Goal: Task Accomplishment & Management: Use online tool/utility

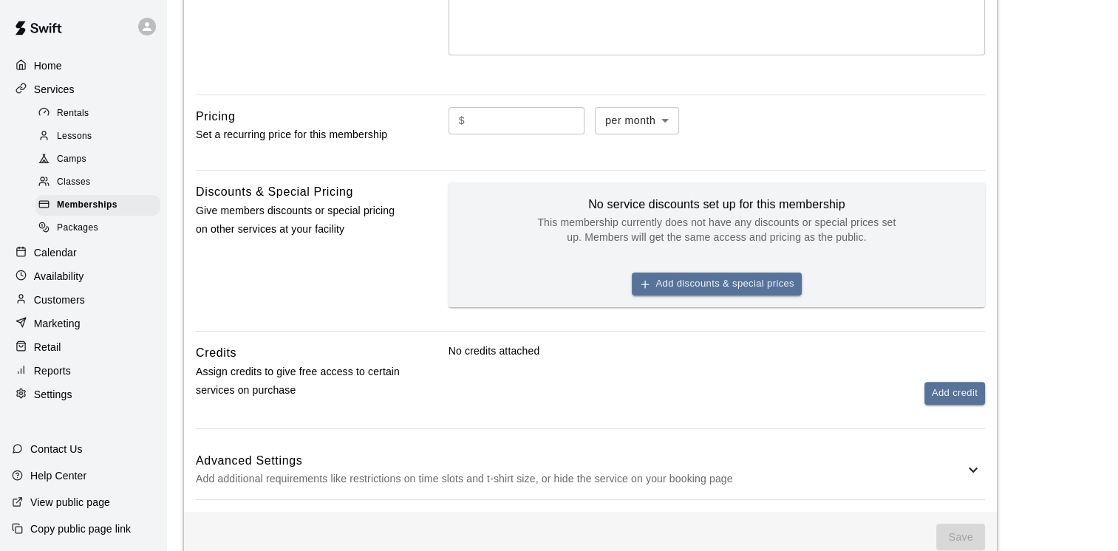
scroll to position [367, 0]
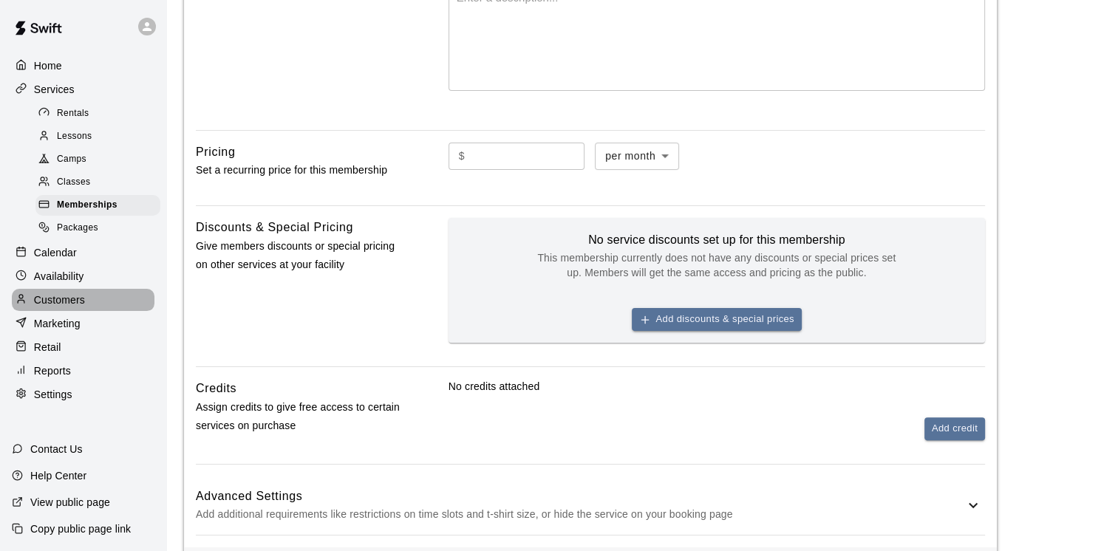
click at [81, 307] on p "Customers" at bounding box center [59, 300] width 51 height 15
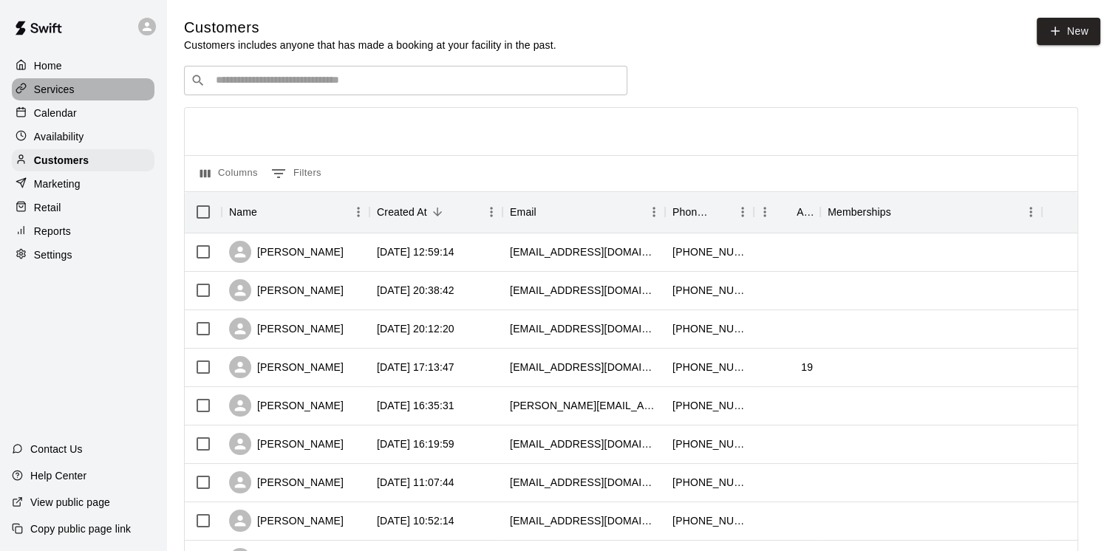
click at [63, 90] on p "Services" at bounding box center [54, 89] width 41 height 15
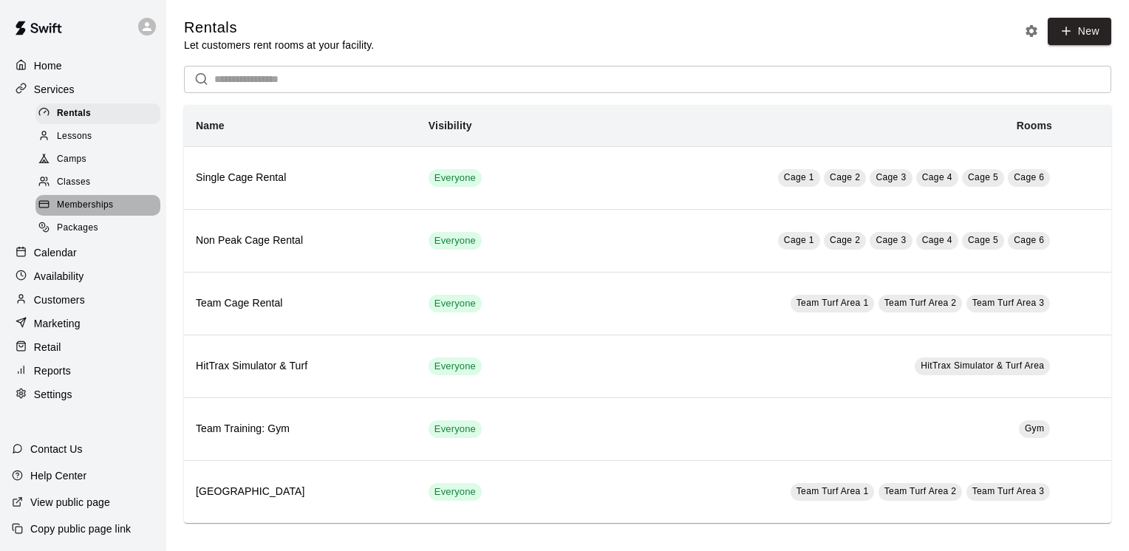
click at [98, 208] on span "Memberships" at bounding box center [85, 205] width 56 height 15
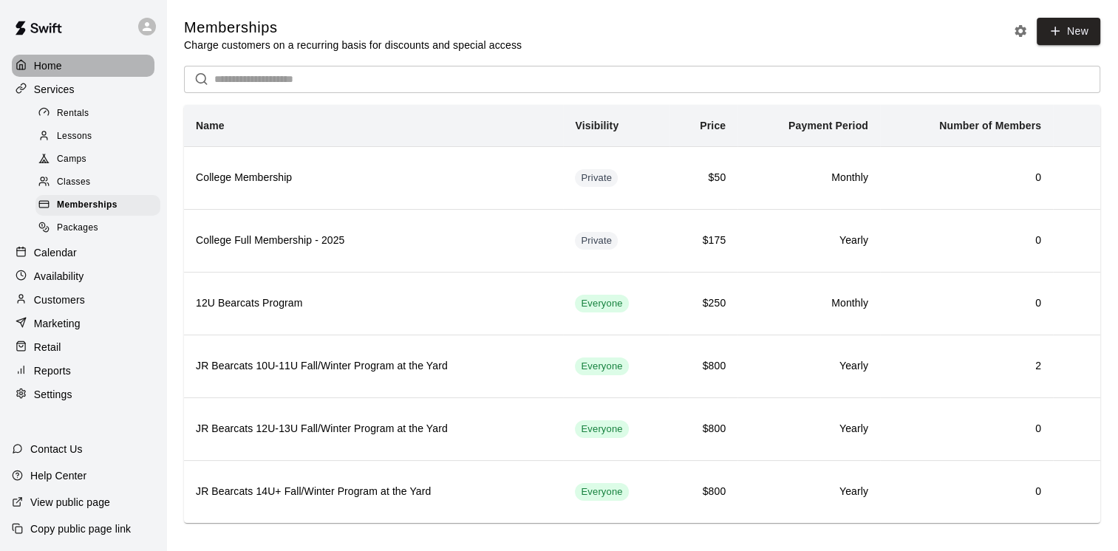
click at [74, 66] on div "Home" at bounding box center [83, 66] width 143 height 22
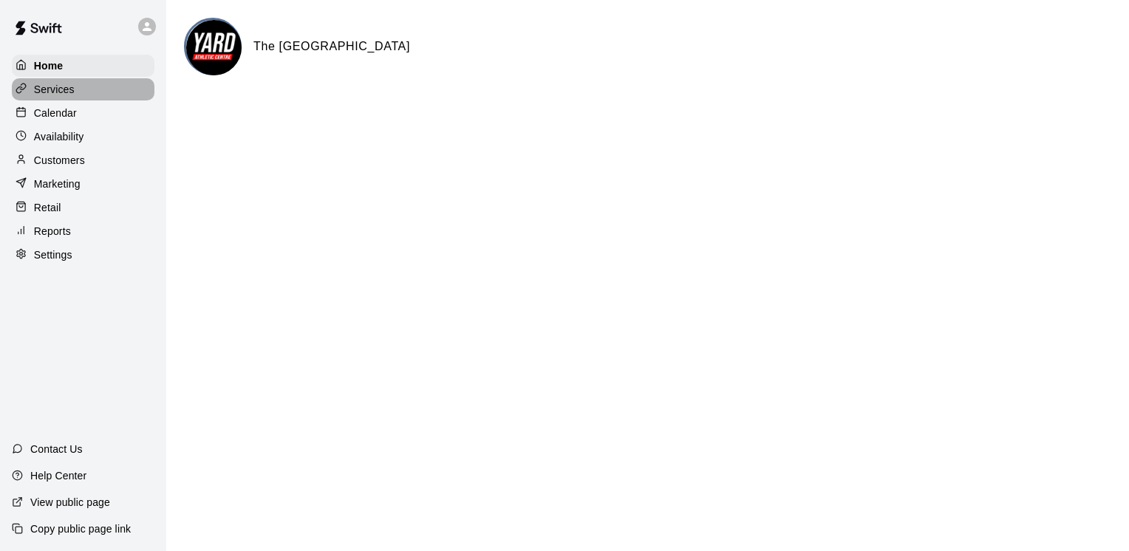
click at [59, 100] on div "Services" at bounding box center [83, 89] width 143 height 22
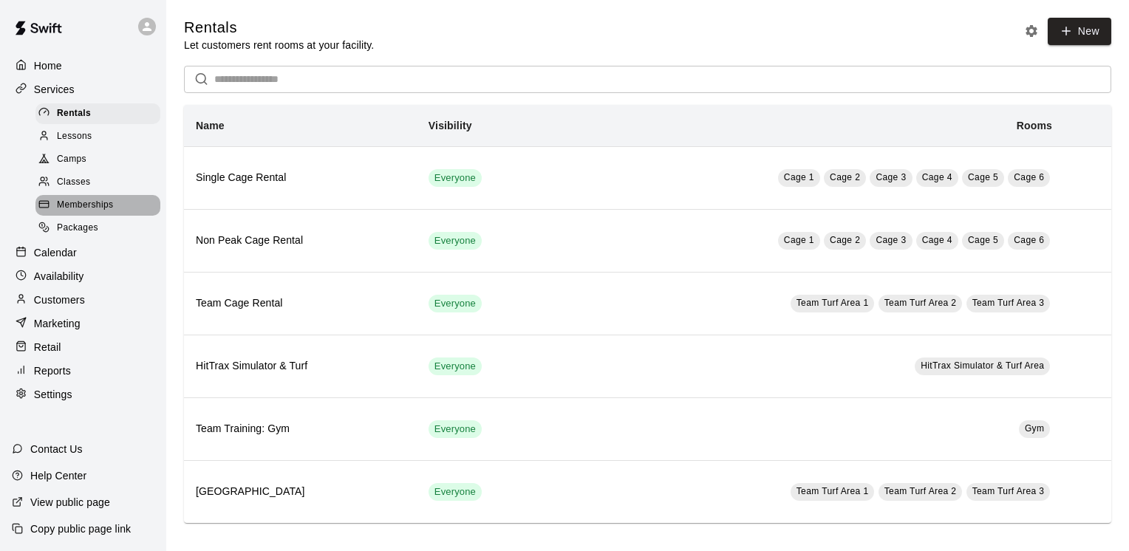
click at [89, 213] on span "Memberships" at bounding box center [85, 205] width 56 height 15
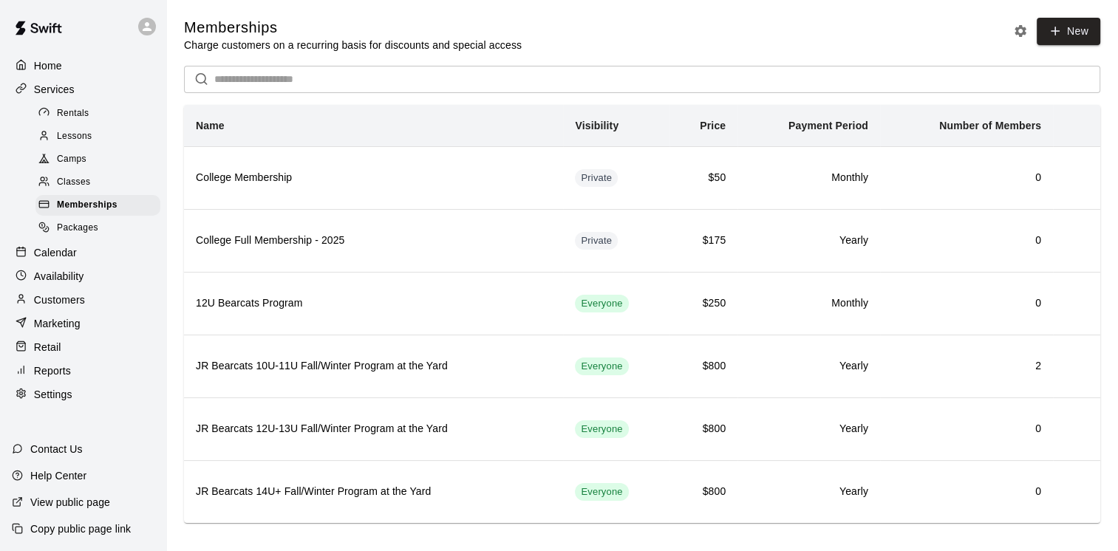
click at [86, 187] on span "Classes" at bounding box center [73, 182] width 33 height 15
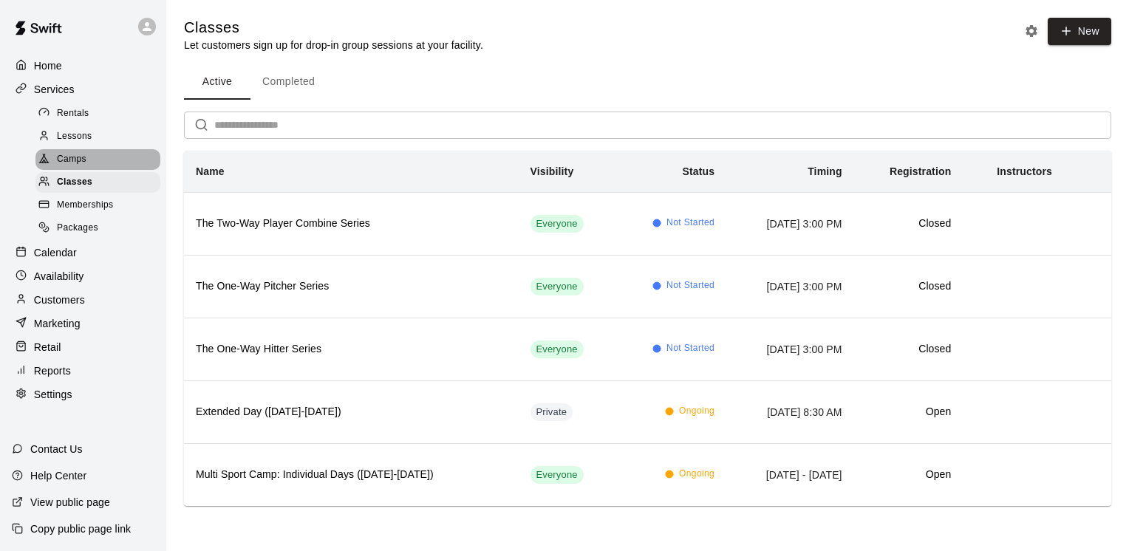
click at [96, 165] on div "Camps" at bounding box center [97, 159] width 125 height 21
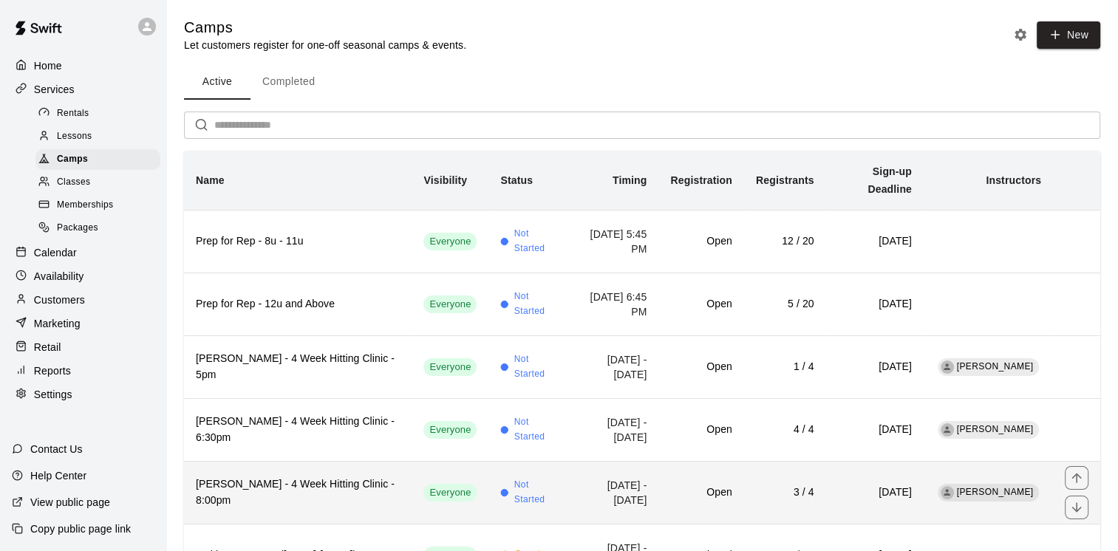
click at [287, 476] on h6 "[PERSON_NAME] - 4 Week Hitting Clinic - 8:00pm" at bounding box center [298, 492] width 204 height 33
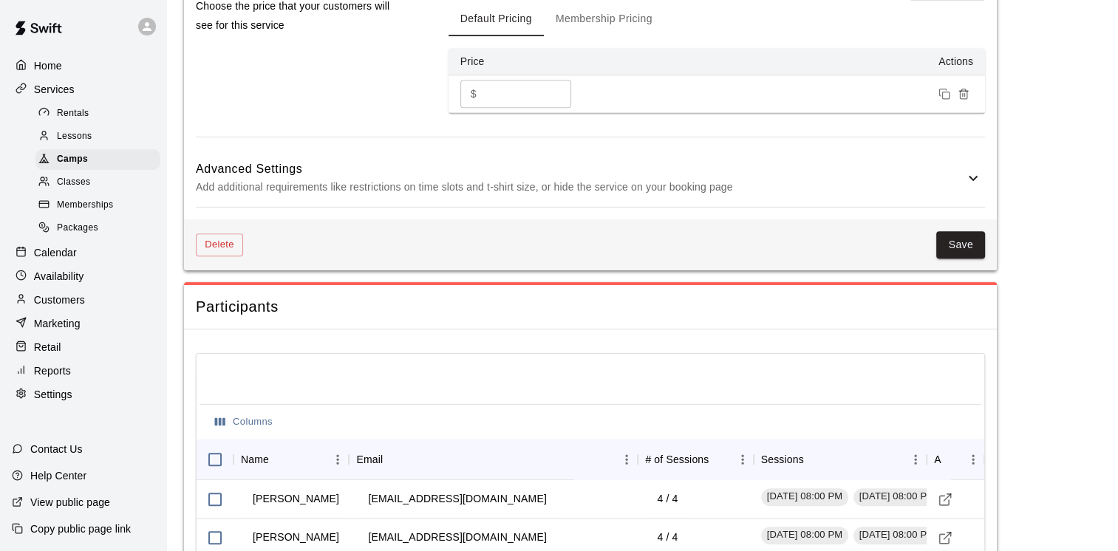
scroll to position [1148, 0]
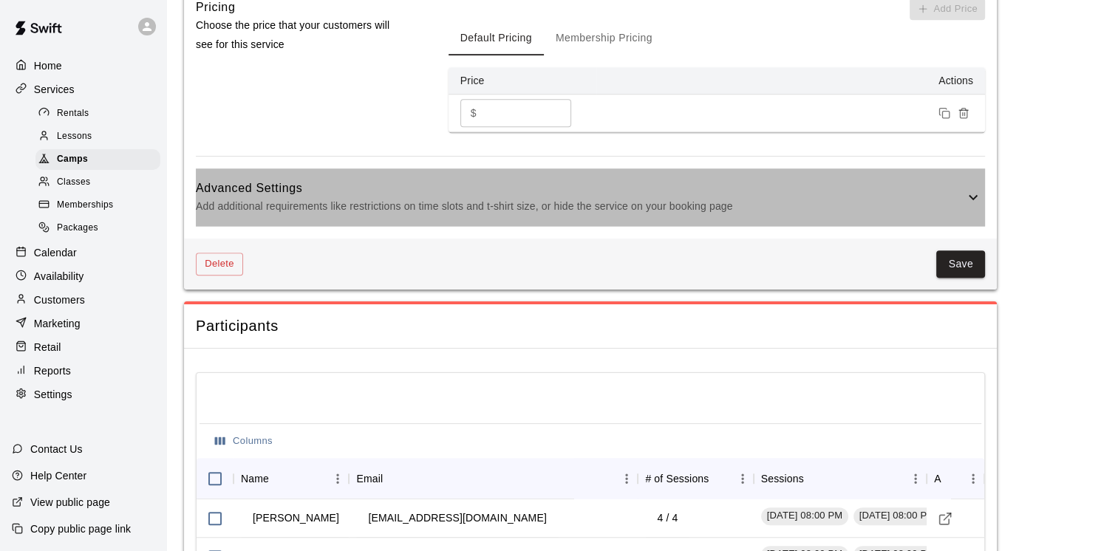
click at [974, 202] on icon at bounding box center [973, 197] width 18 height 18
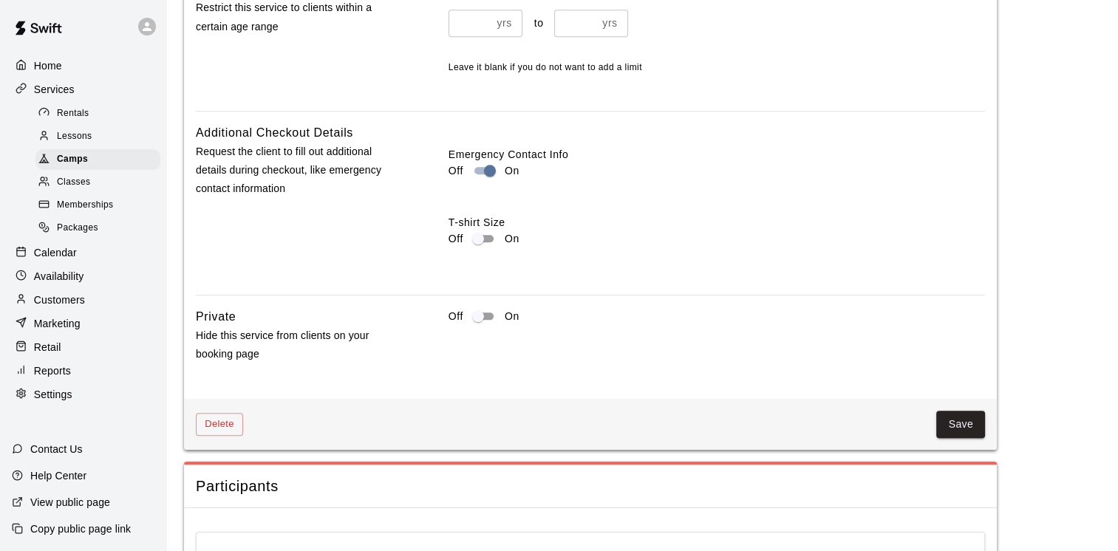
scroll to position [1665, 0]
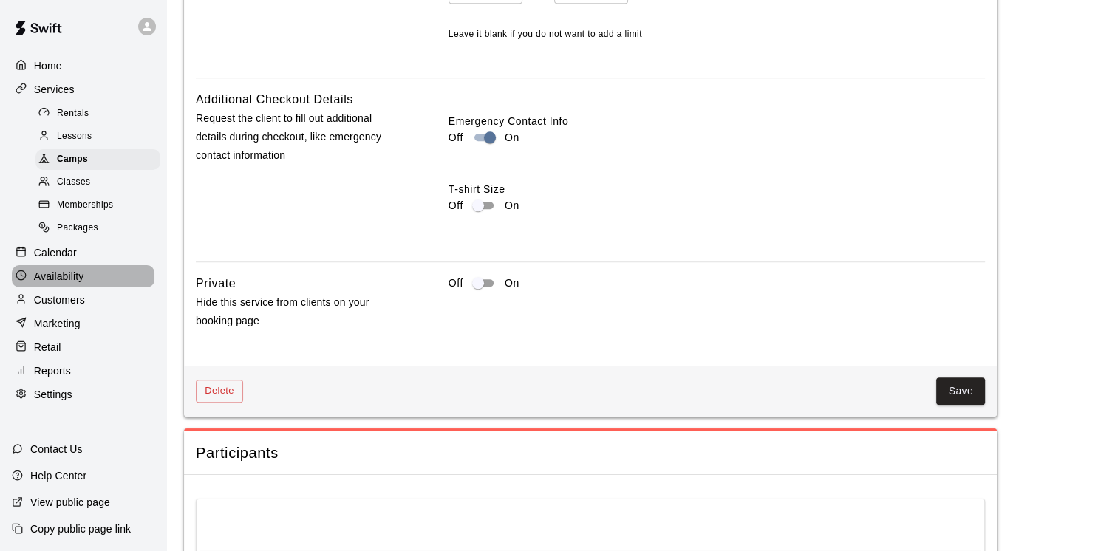
drag, startPoint x: 89, startPoint y: 284, endPoint x: 97, endPoint y: 248, distance: 37.1
click at [89, 284] on div "Availability" at bounding box center [83, 276] width 143 height 22
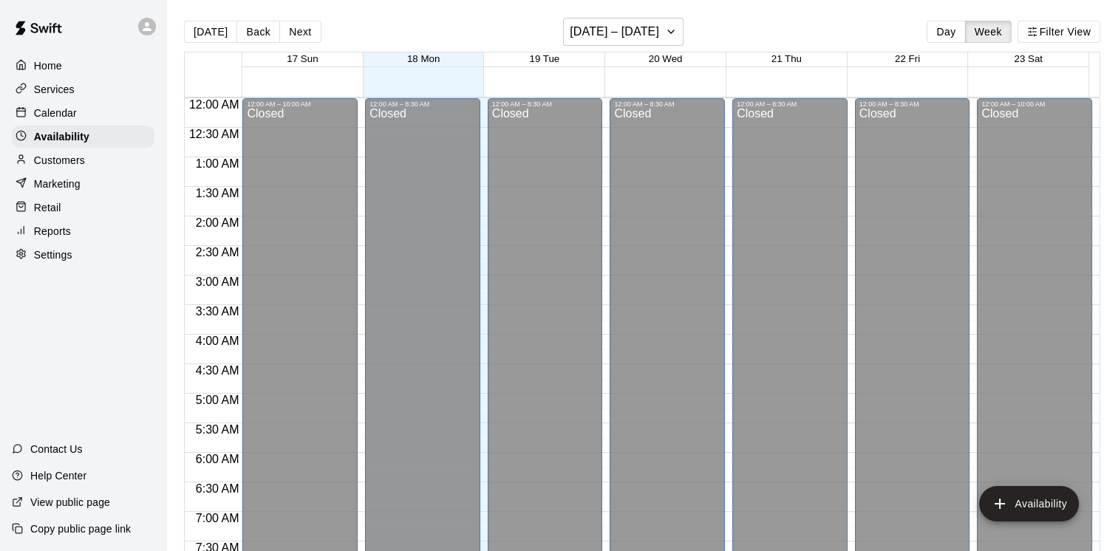
scroll to position [851, 0]
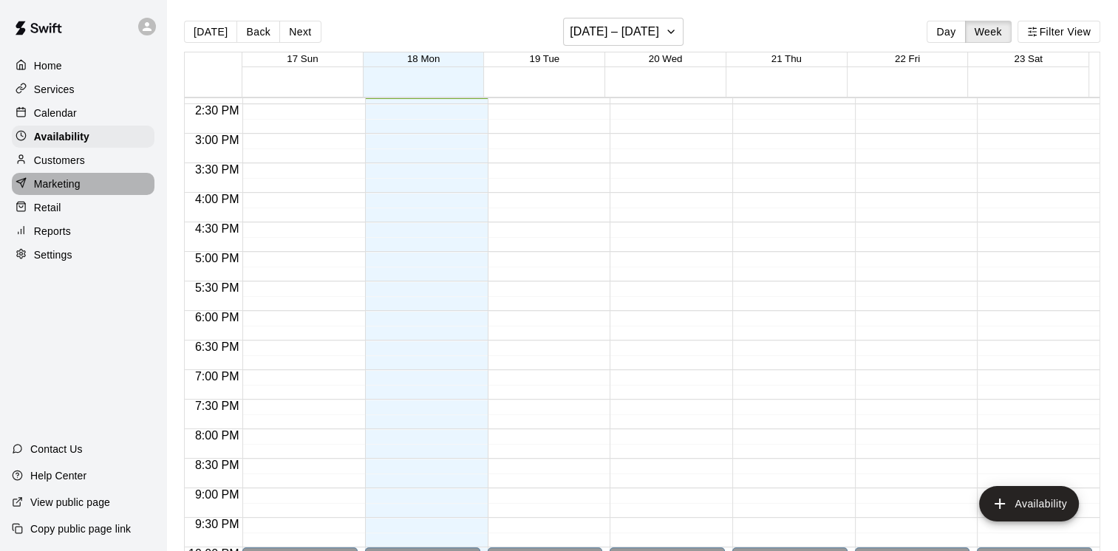
click at [98, 195] on div "Marketing" at bounding box center [83, 184] width 143 height 22
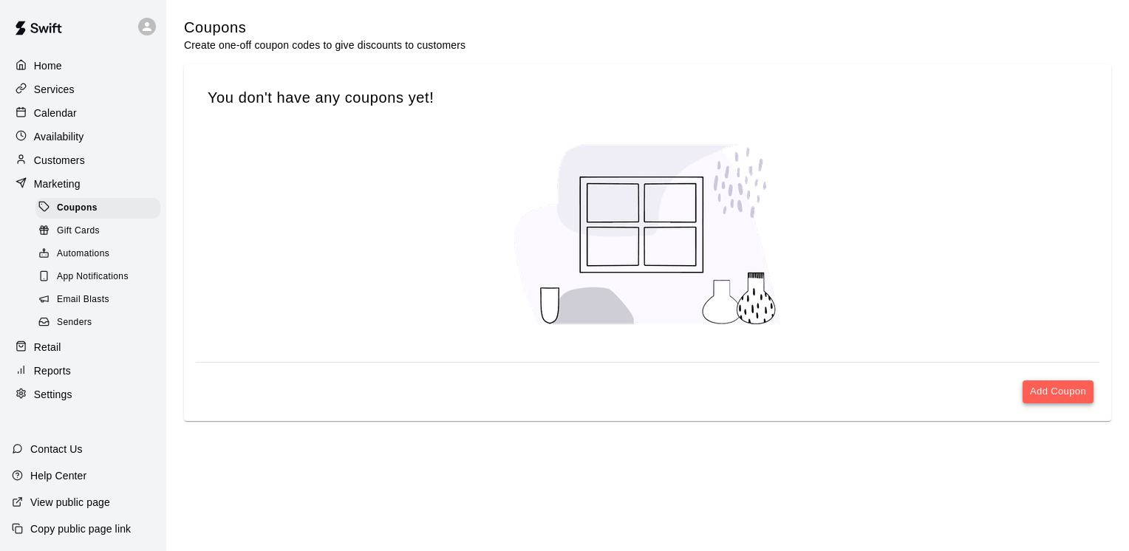
click at [1057, 392] on button "Add Coupon" at bounding box center [1057, 391] width 71 height 23
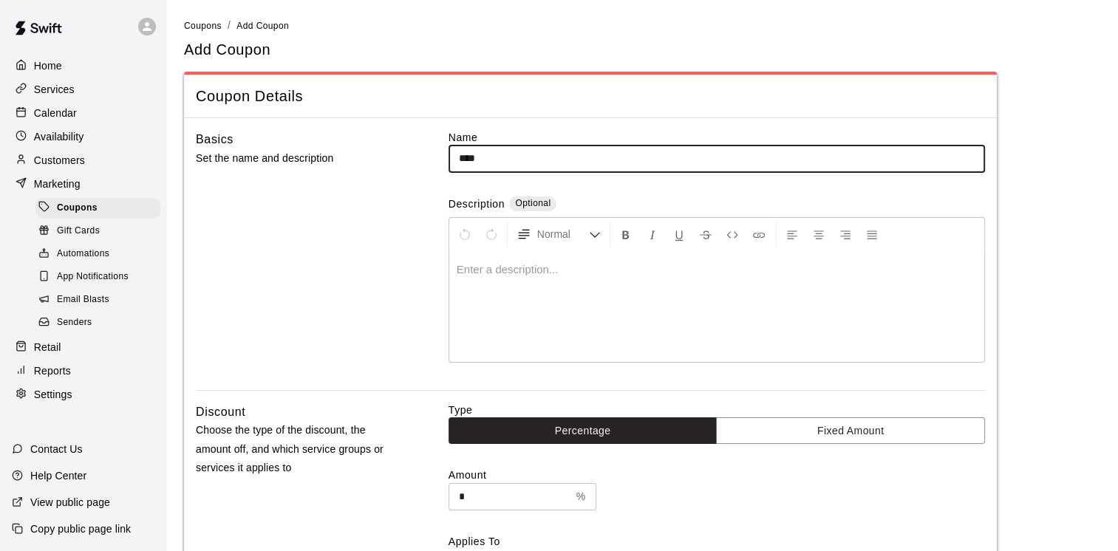
type input "****"
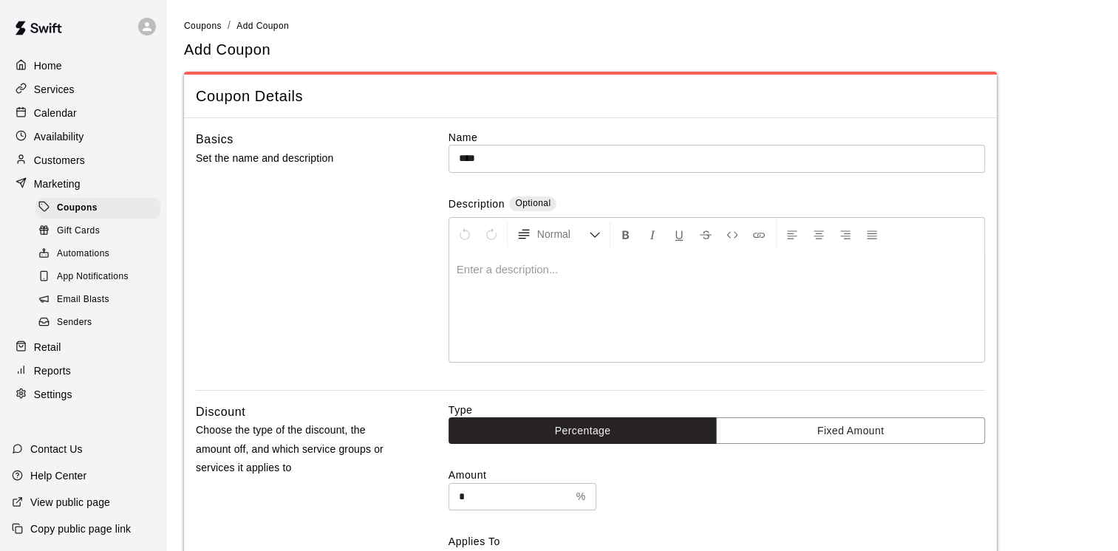
click at [479, 280] on div at bounding box center [716, 306] width 535 height 111
drag, startPoint x: 467, startPoint y: 497, endPoint x: 456, endPoint y: 497, distance: 11.1
click at [456, 497] on input "*" at bounding box center [509, 496] width 122 height 27
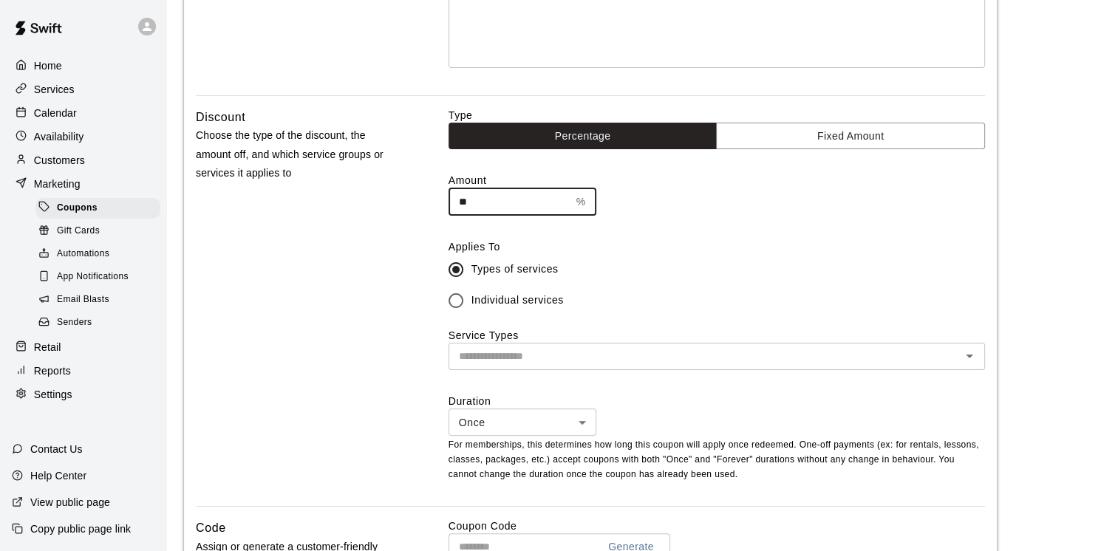
scroll to position [295, 0]
click at [492, 365] on div "​" at bounding box center [716, 355] width 536 height 27
type input "**"
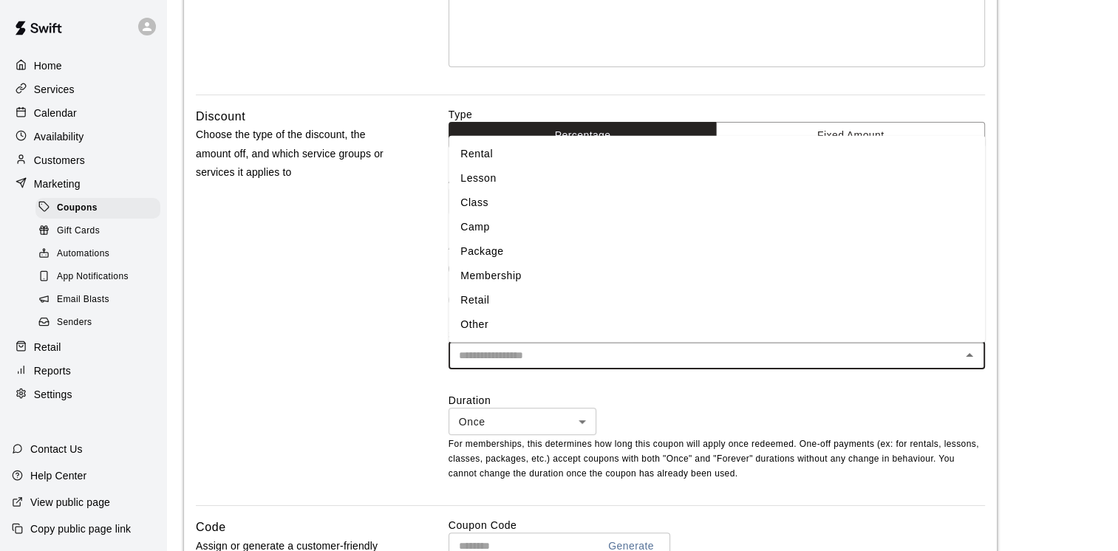
click at [493, 224] on li "Camp" at bounding box center [716, 227] width 536 height 24
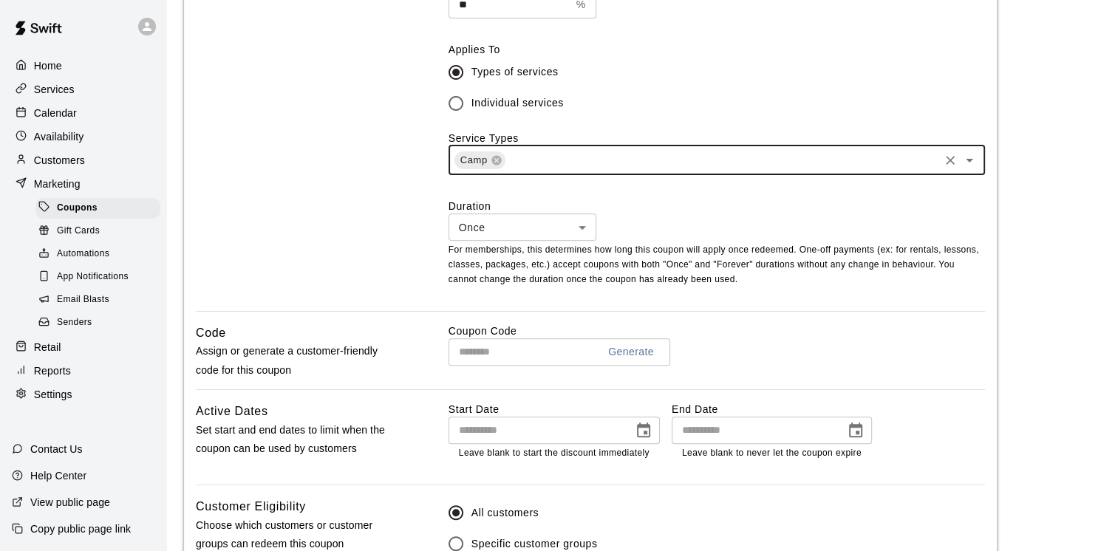
scroll to position [517, 0]
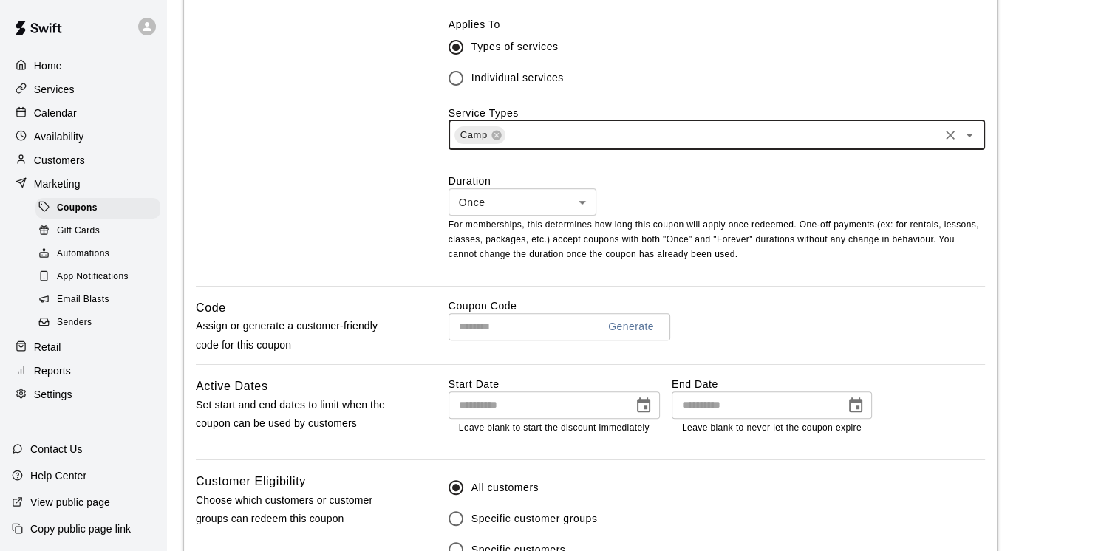
click at [505, 327] on input "text" at bounding box center [516, 326] width 137 height 27
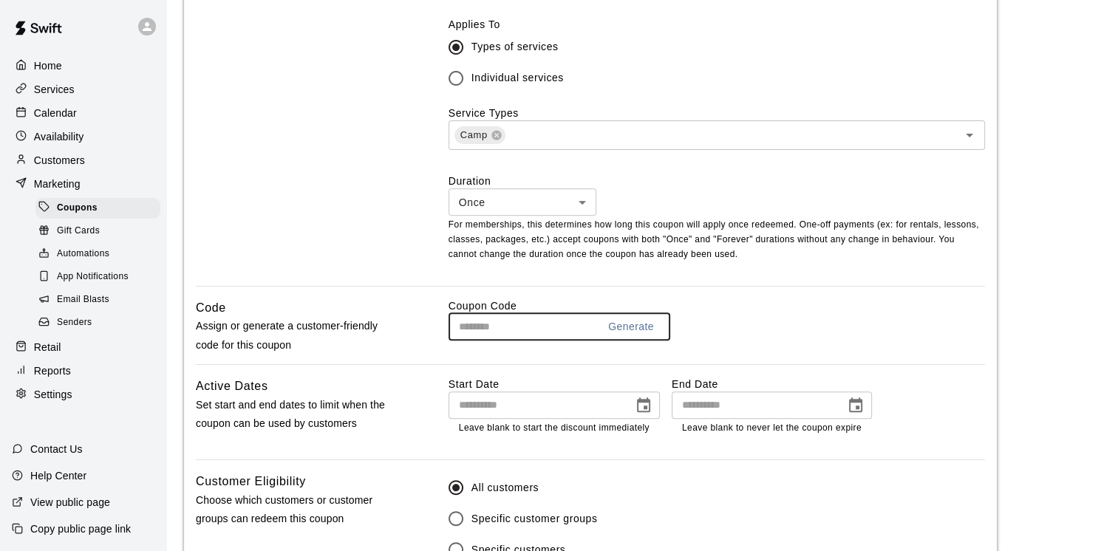
drag, startPoint x: 521, startPoint y: 327, endPoint x: 431, endPoint y: 332, distance: 90.3
click at [431, 332] on div "Code Assign or generate a customer-friendly code for this coupon Coupon Code Ge…" at bounding box center [590, 331] width 789 height 66
click at [491, 327] on input "text" at bounding box center [516, 326] width 137 height 27
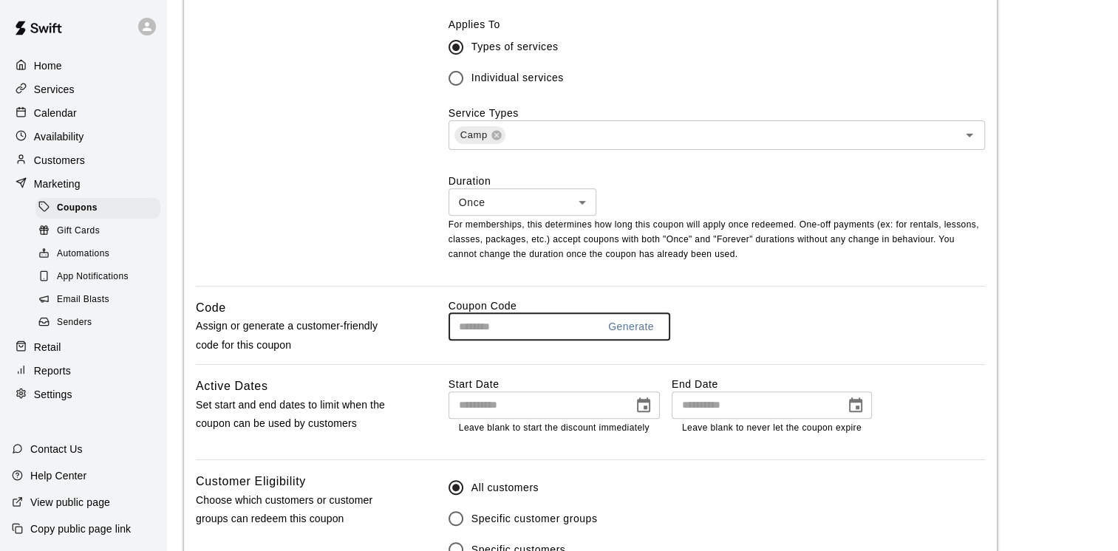
click at [535, 323] on input "text" at bounding box center [516, 326] width 137 height 27
type input "****"
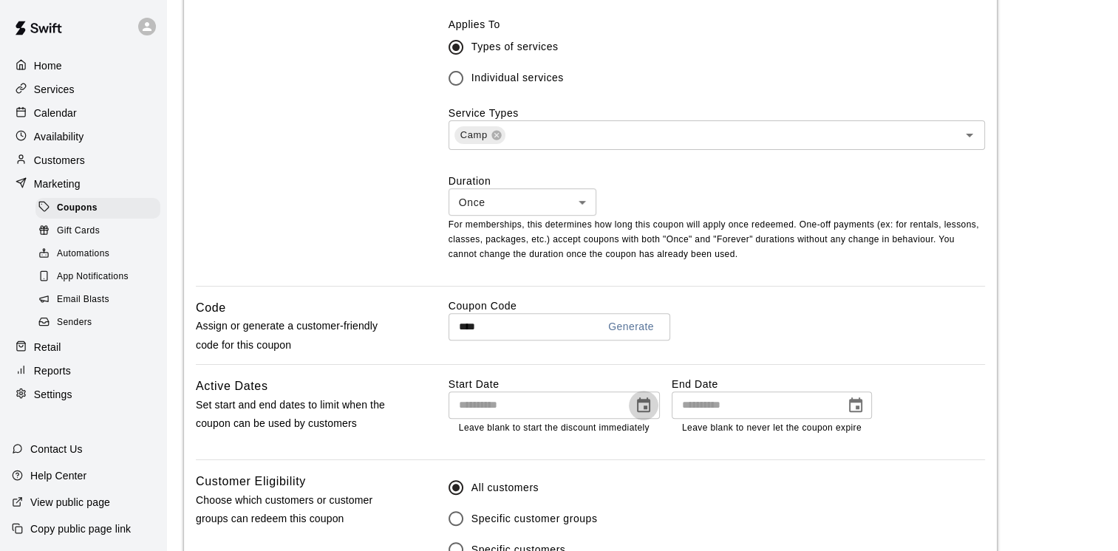
drag, startPoint x: 650, startPoint y: 408, endPoint x: 636, endPoint y: 412, distance: 14.7
click at [647, 409] on icon "Choose date" at bounding box center [643, 404] width 13 height 15
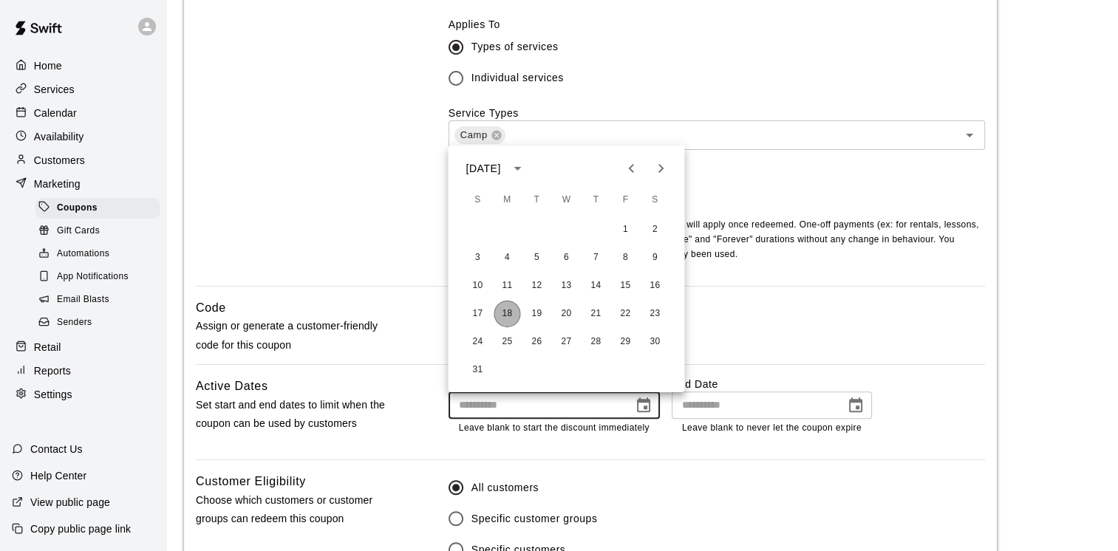
click at [510, 315] on button "18" at bounding box center [506, 314] width 27 height 27
type input "**********"
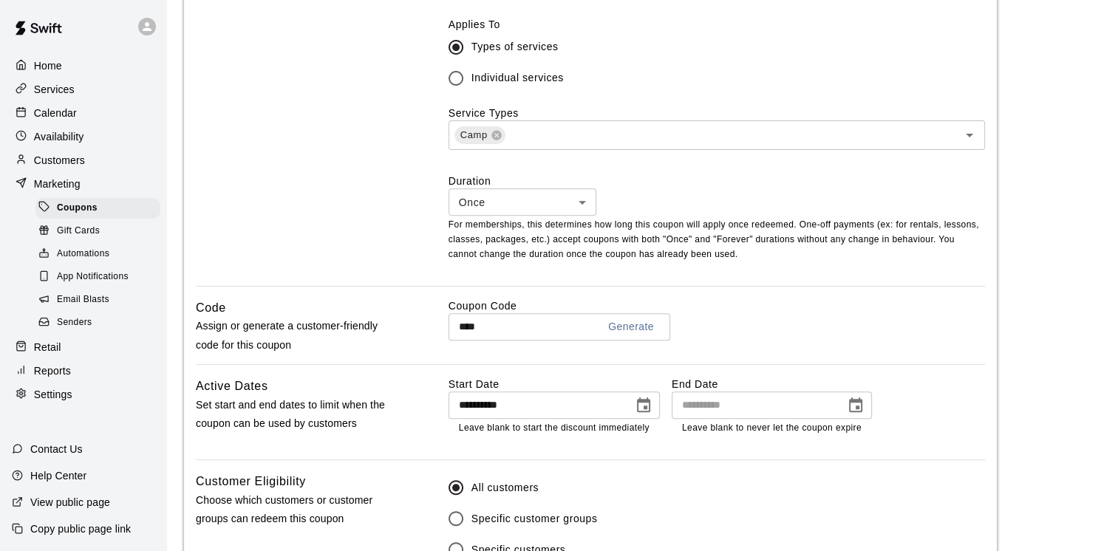
type input "**********"
drag, startPoint x: 727, startPoint y: 394, endPoint x: 721, endPoint y: 399, distance: 7.9
click at [724, 397] on input "**********" at bounding box center [753, 405] width 163 height 27
drag, startPoint x: 722, startPoint y: 408, endPoint x: 765, endPoint y: 401, distance: 43.4
click at [723, 407] on input "**********" at bounding box center [753, 405] width 163 height 27
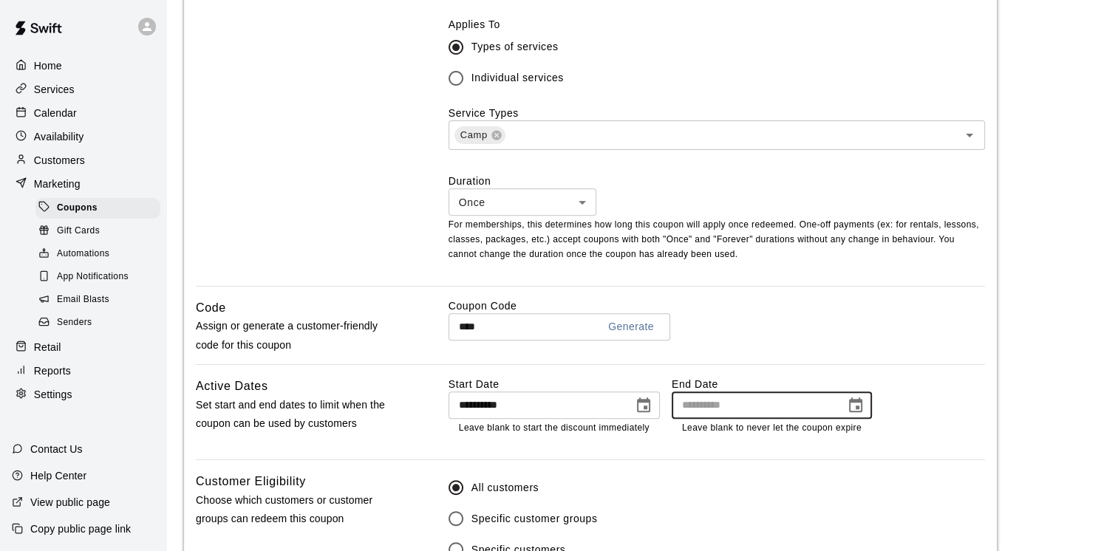
click at [857, 409] on icon "Choose date" at bounding box center [855, 404] width 13 height 15
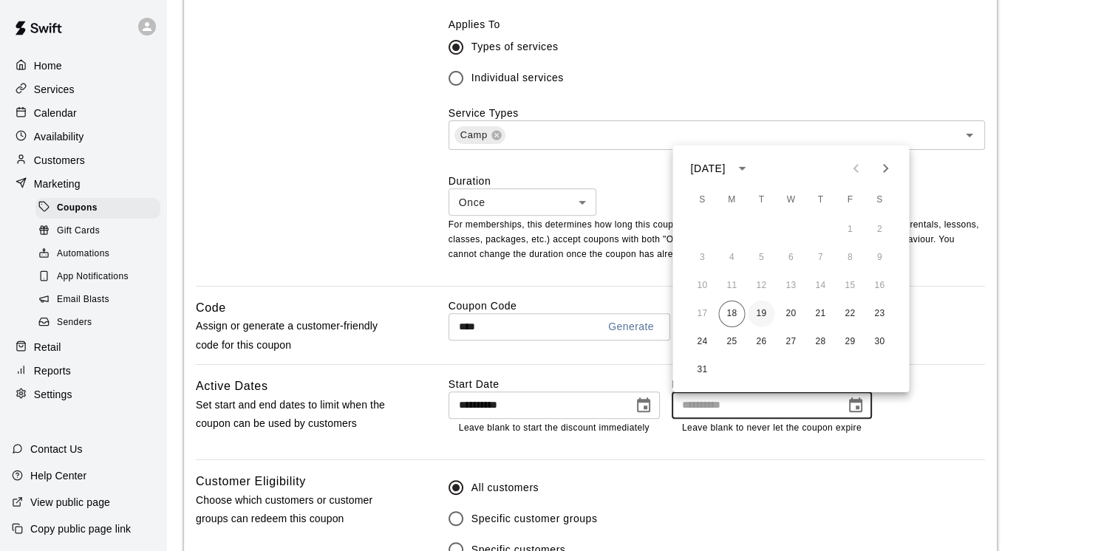
click at [756, 316] on button "19" at bounding box center [761, 314] width 27 height 27
type input "**********"
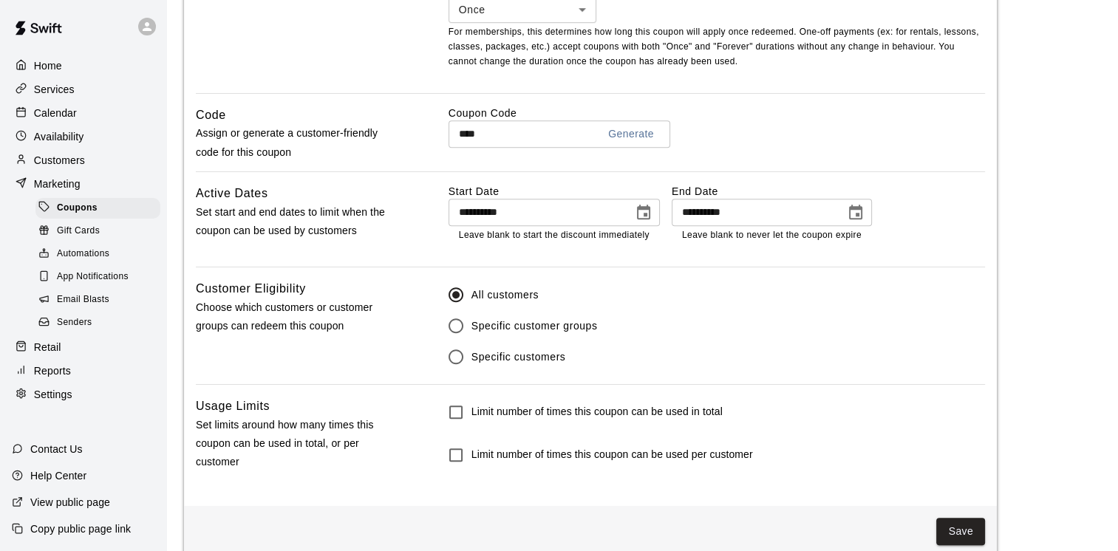
scroll to position [733, 0]
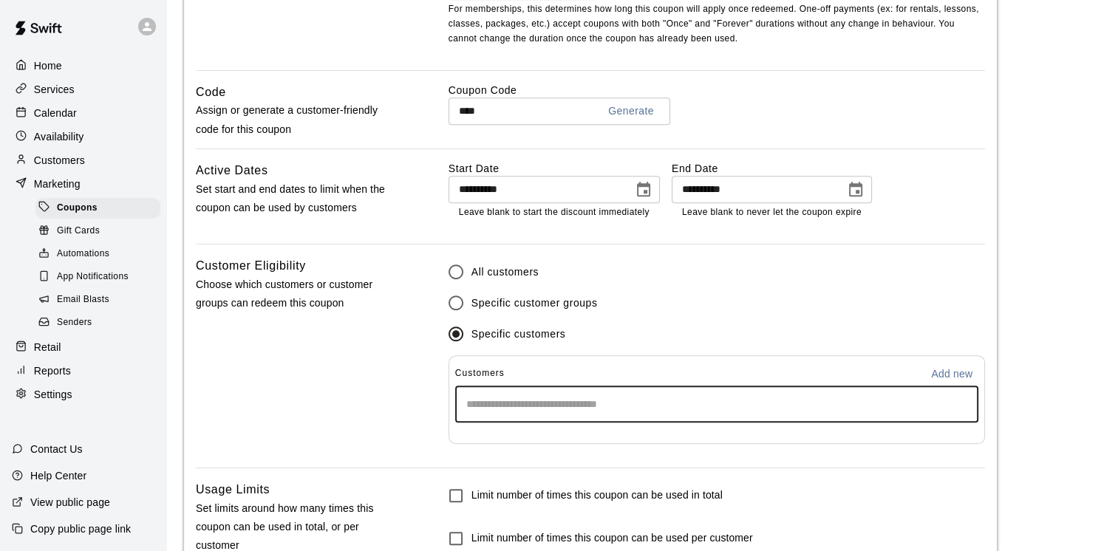
click at [660, 400] on input "Start typing to search customers..." at bounding box center [717, 404] width 510 height 15
type input "*"
type input "****"
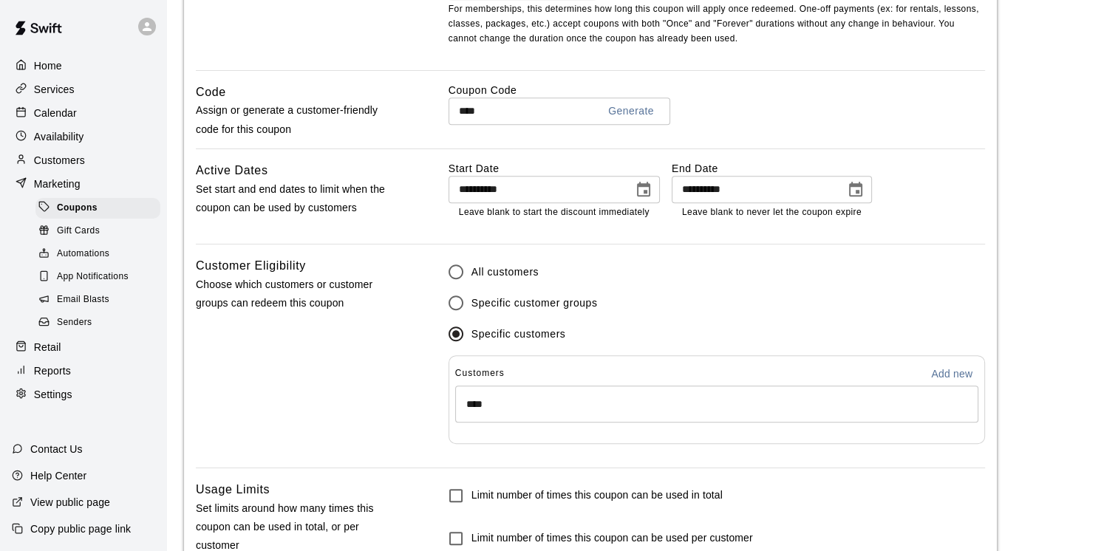
click at [388, 378] on div "Customer Eligibility Choose which customers or customer groups can redeem this …" at bounding box center [298, 361] width 205 height 211
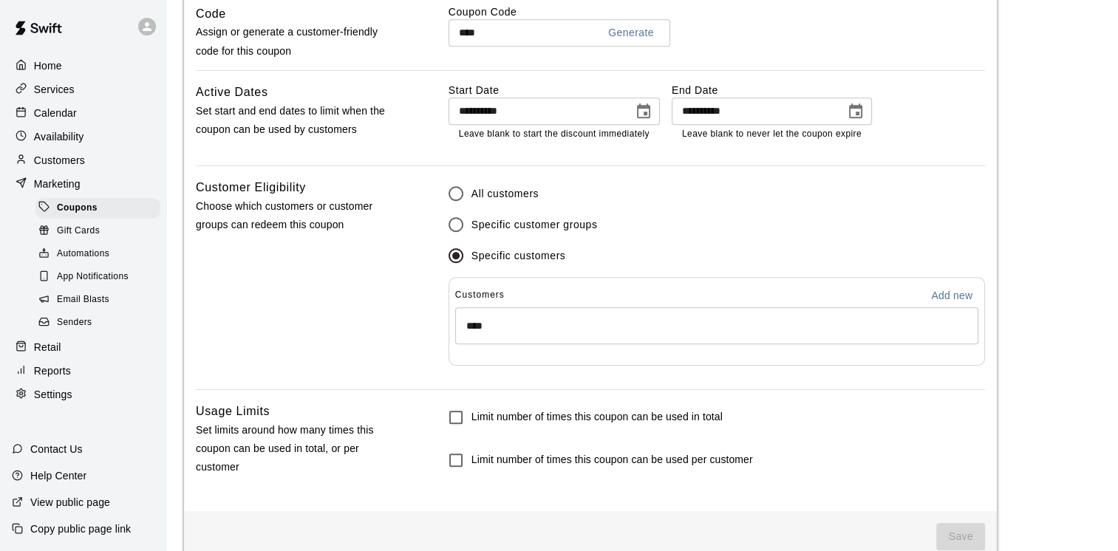
scroll to position [839, 0]
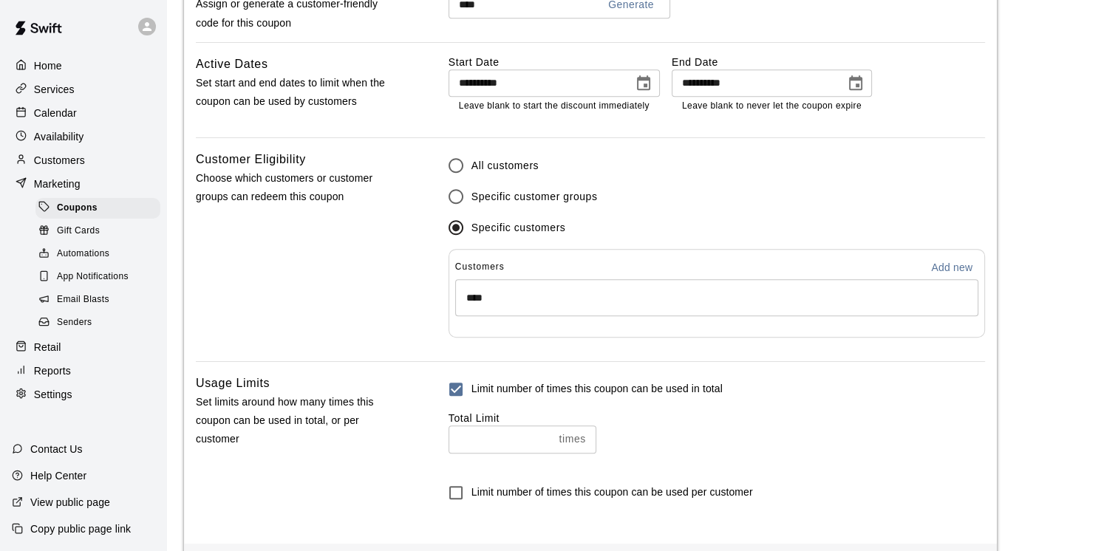
click at [479, 447] on input "number" at bounding box center [500, 439] width 105 height 27
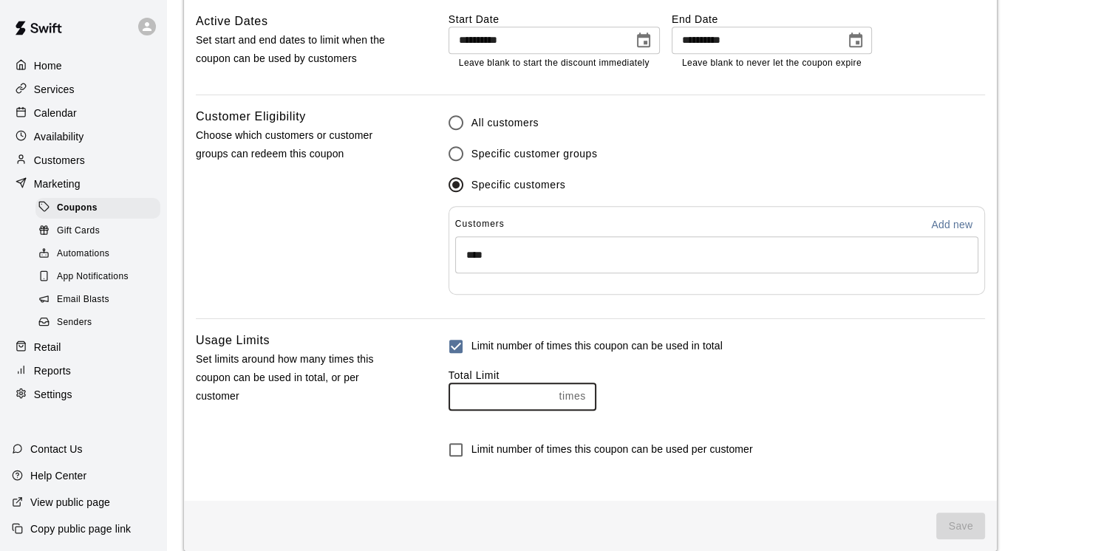
scroll to position [901, 0]
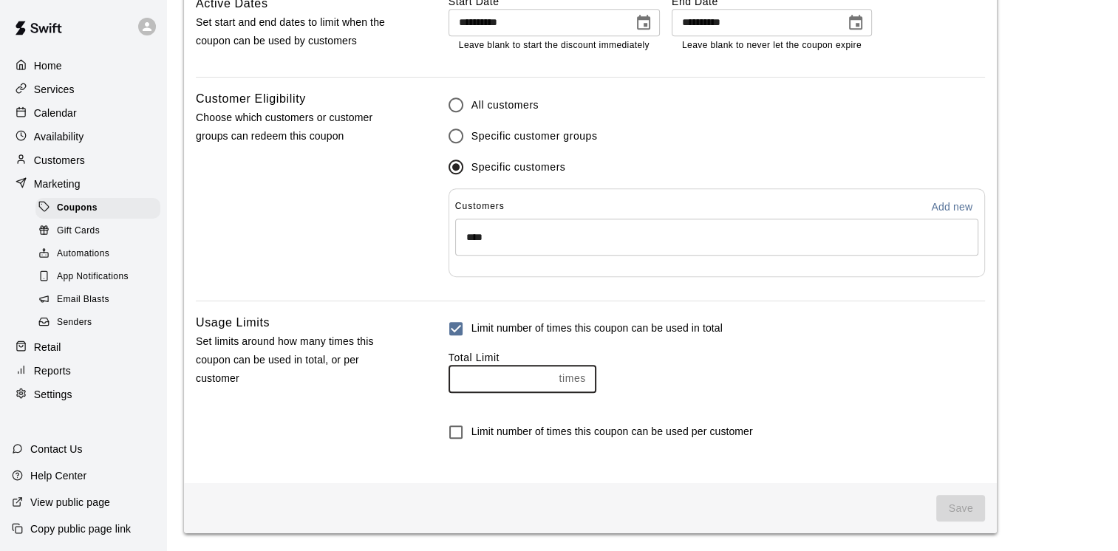
type input "*"
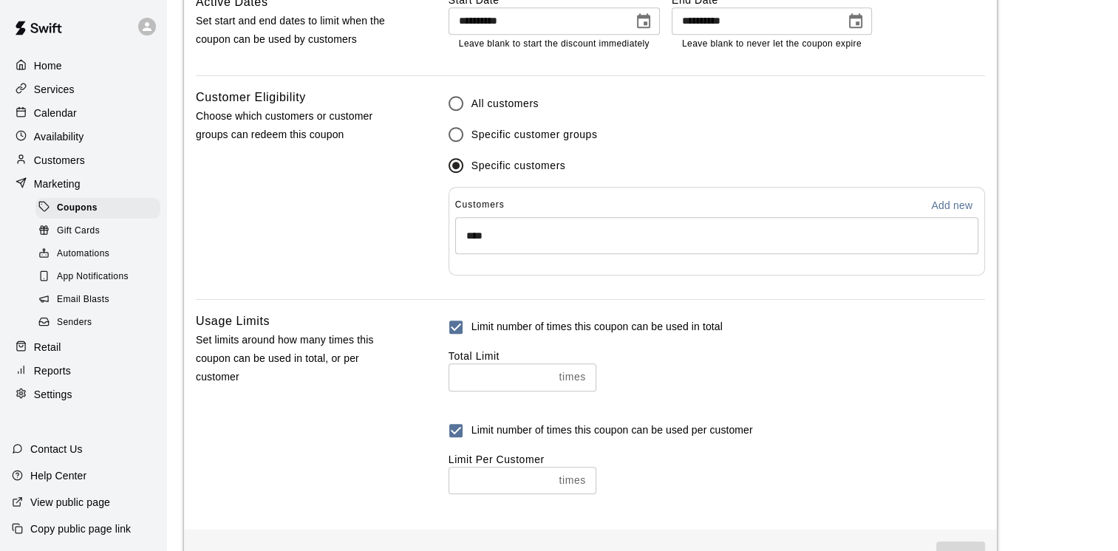
click at [485, 479] on input "number" at bounding box center [500, 480] width 105 height 27
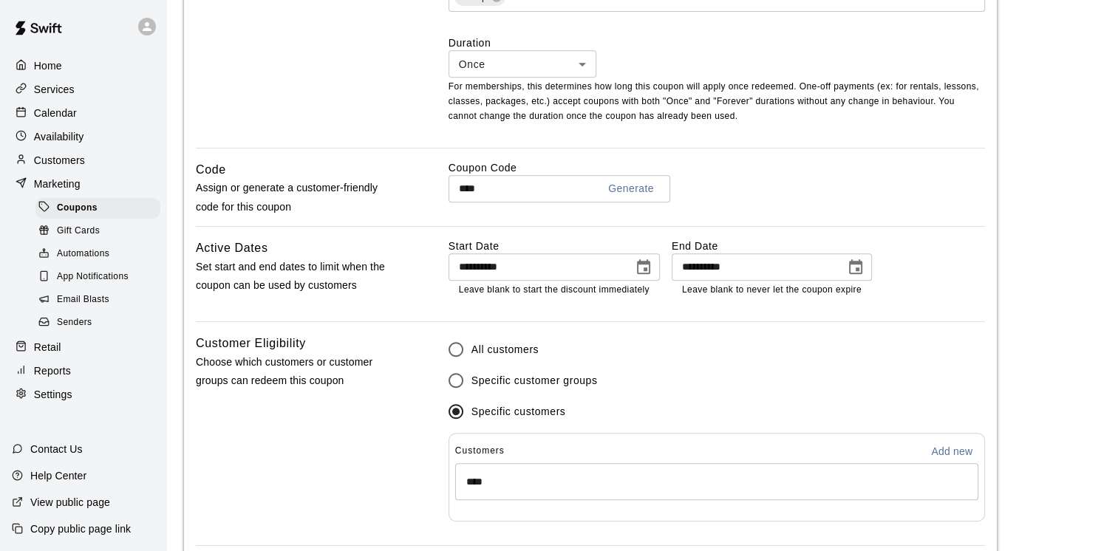
scroll to position [729, 0]
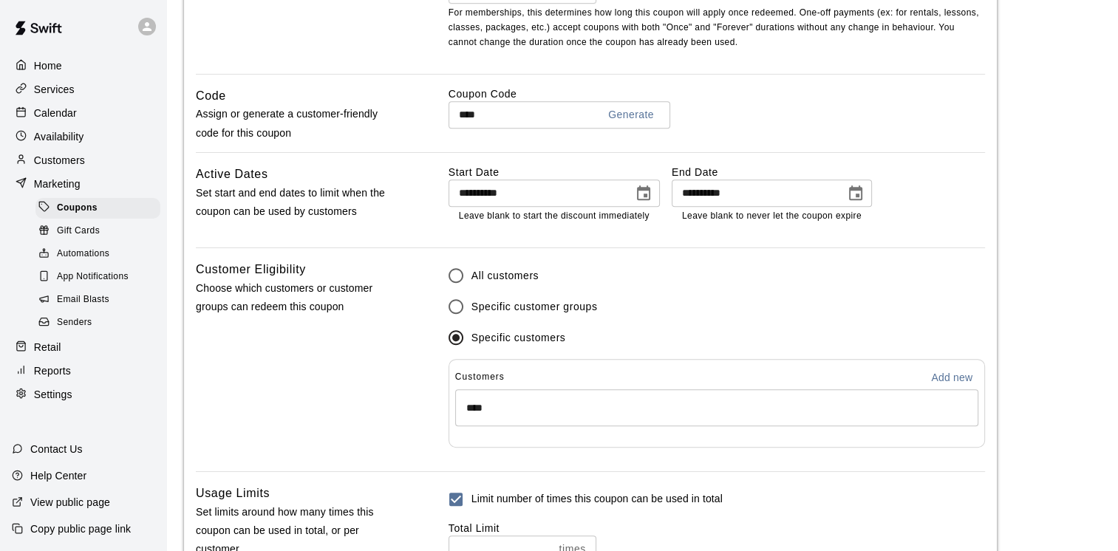
type input "*"
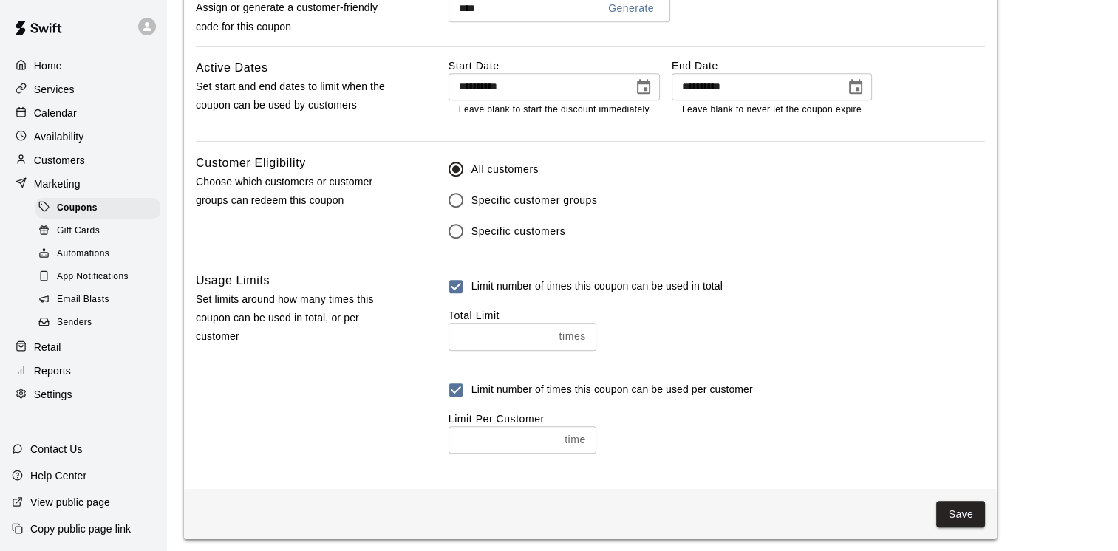
scroll to position [845, 0]
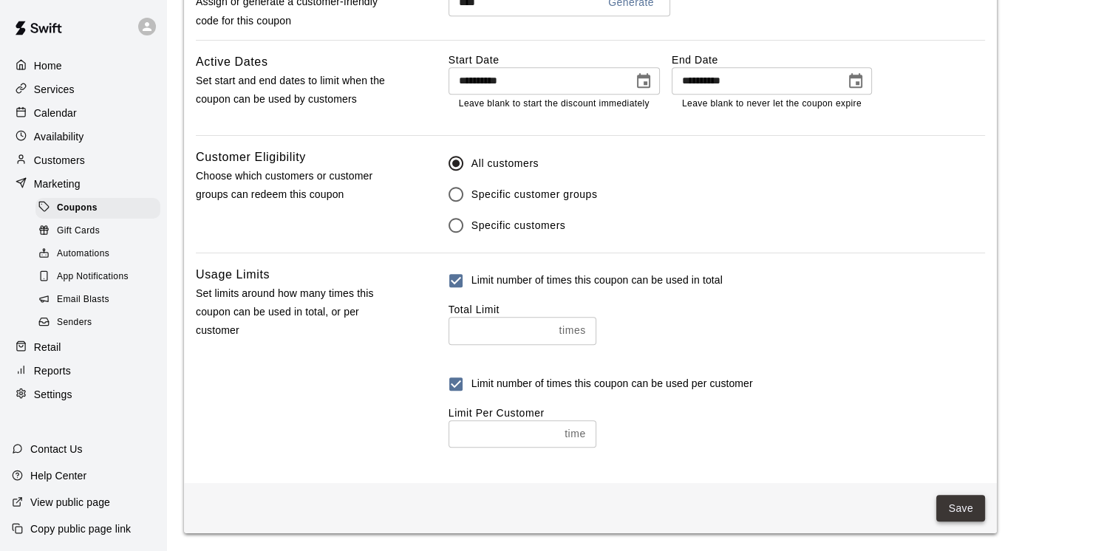
click at [952, 510] on button "Save" at bounding box center [960, 508] width 49 height 27
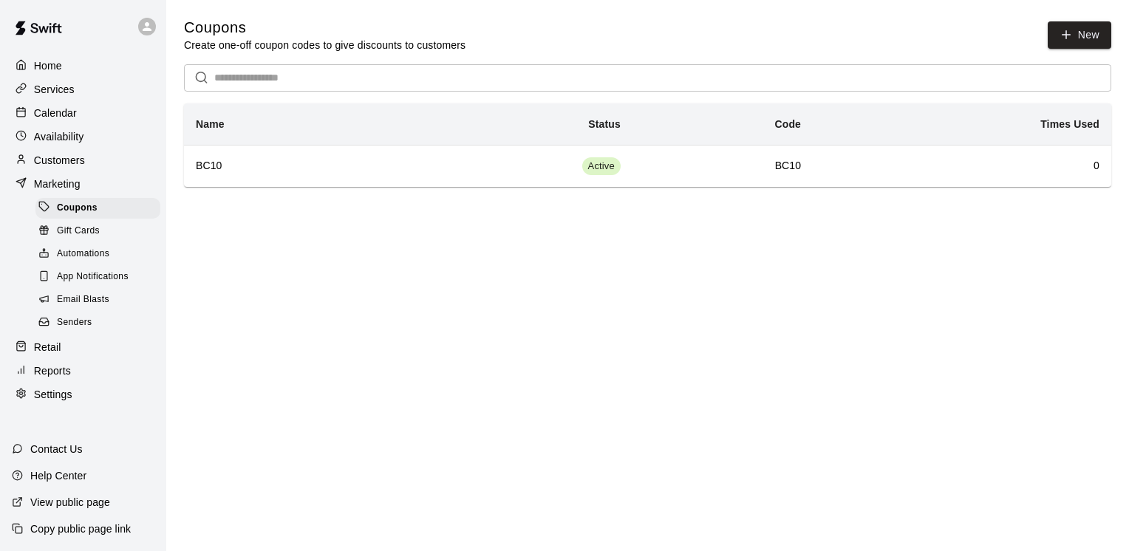
click at [68, 84] on p "Services" at bounding box center [54, 89] width 41 height 15
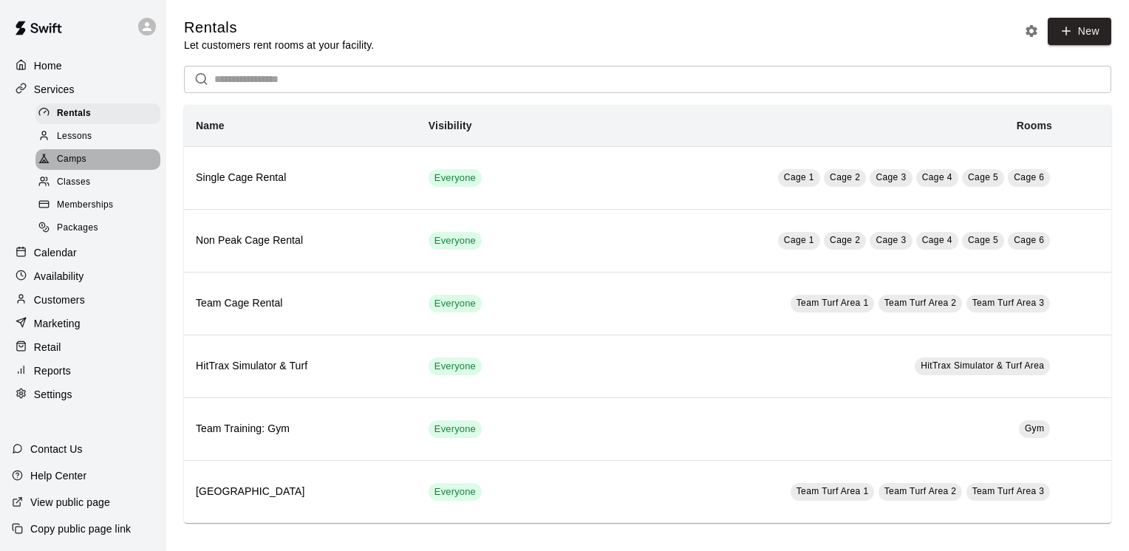
click at [80, 163] on span "Camps" at bounding box center [72, 159] width 30 height 15
